Goal: Check status: Check status

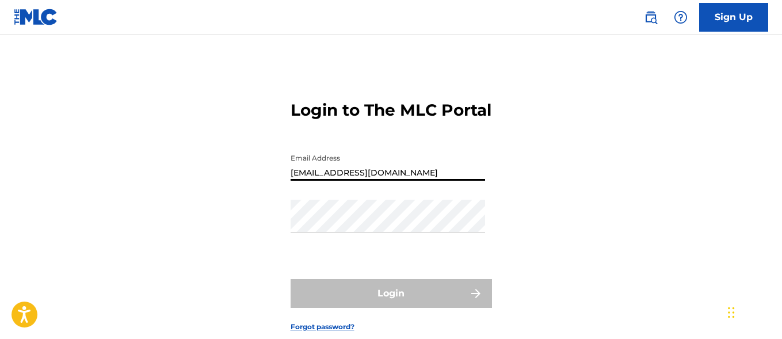
type input "[EMAIL_ADDRESS][DOMAIN_NAME]"
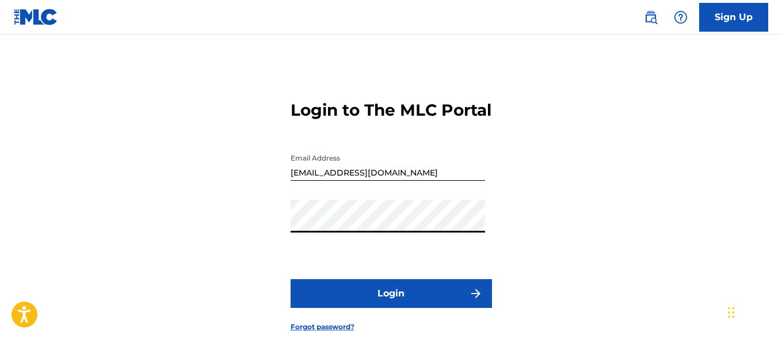
click at [391, 308] on button "Login" at bounding box center [391, 293] width 201 height 29
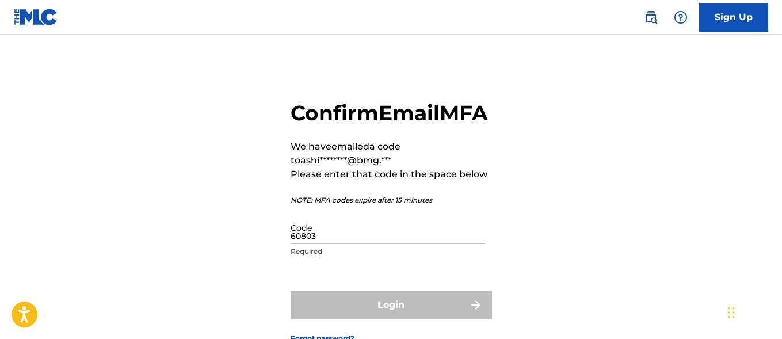
type input "608031"
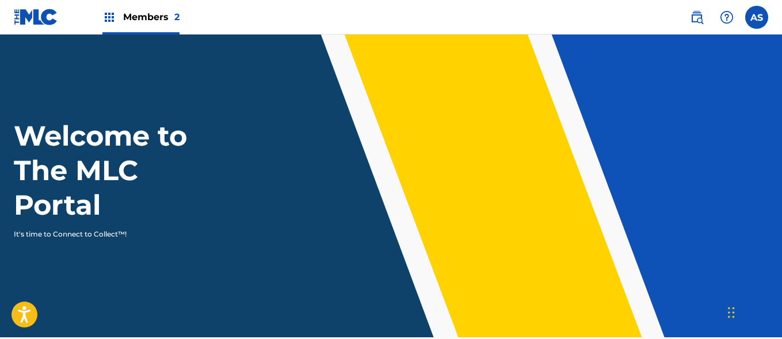
click at [109, 17] on img at bounding box center [109, 17] width 14 height 14
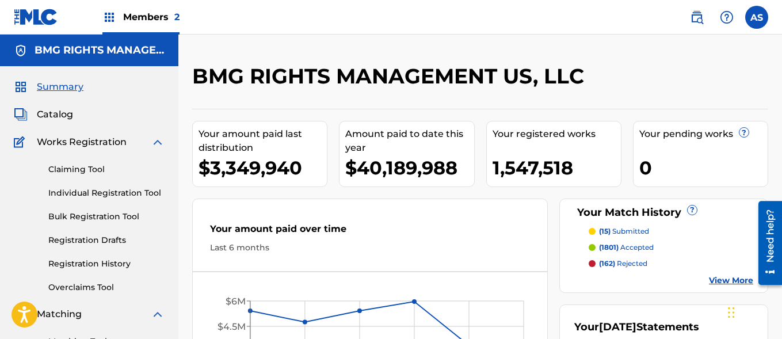
scroll to position [250, 0]
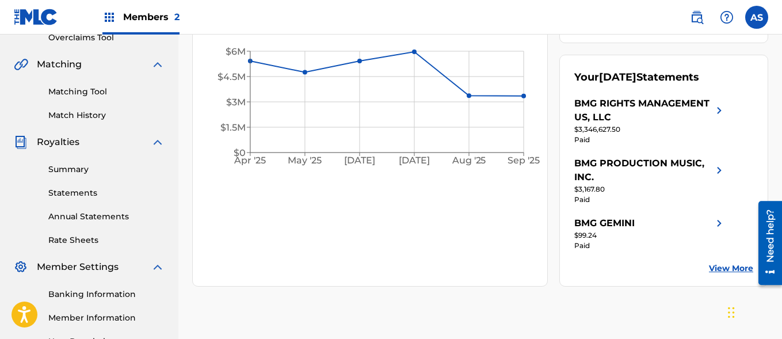
click at [107, 169] on link "Summary" at bounding box center [106, 170] width 116 height 12
